Goal: Share content

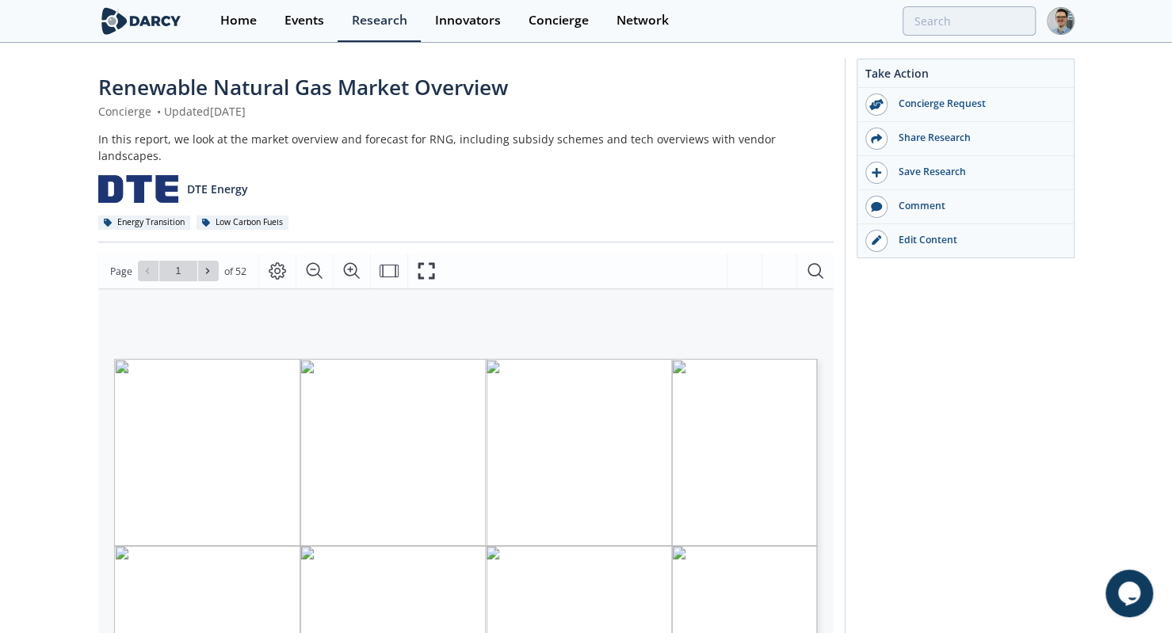
click at [888, 362] on div "Take Action Concierge Request Share Research Save Research Comment" at bounding box center [960, 608] width 230 height 1099
click at [945, 146] on div "Share Research" at bounding box center [966, 139] width 216 height 34
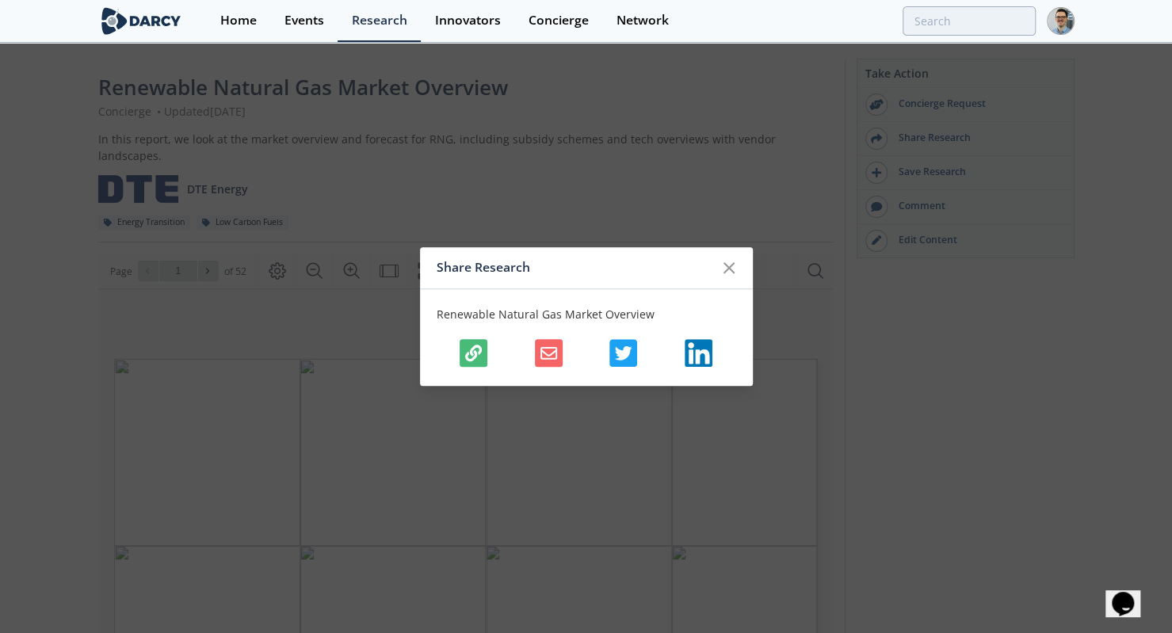
click at [470, 354] on icon "button" at bounding box center [473, 353] width 17 height 17
